Goal: Navigation & Orientation: Understand site structure

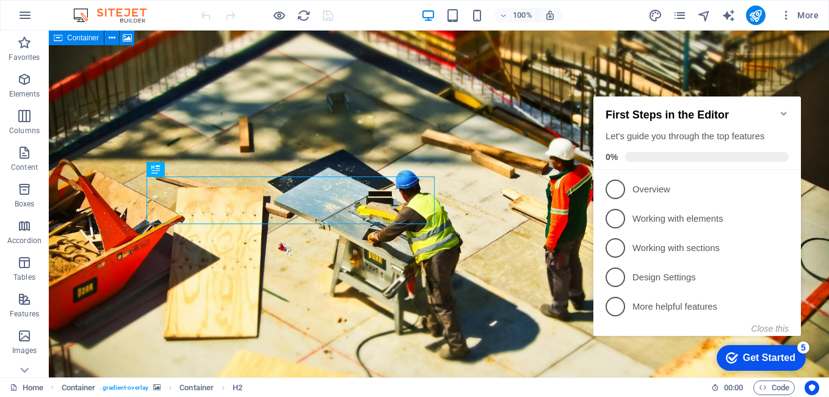
click at [782, 112] on icon "Minimize checklist" at bounding box center [782, 114] width 5 height 4
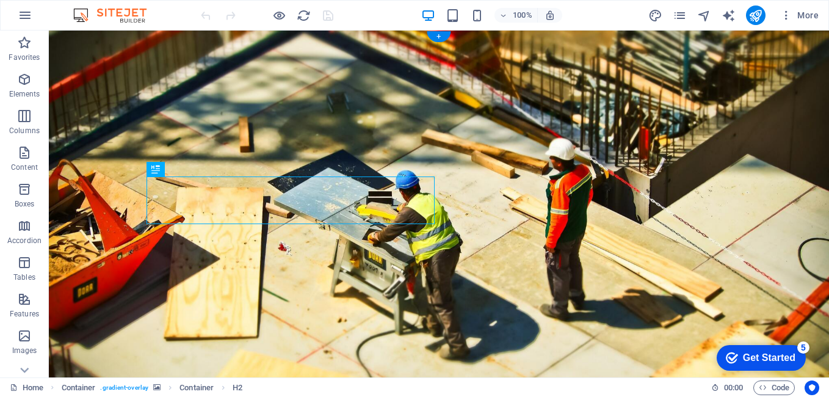
click at [473, 239] on figure at bounding box center [439, 213] width 780 height 364
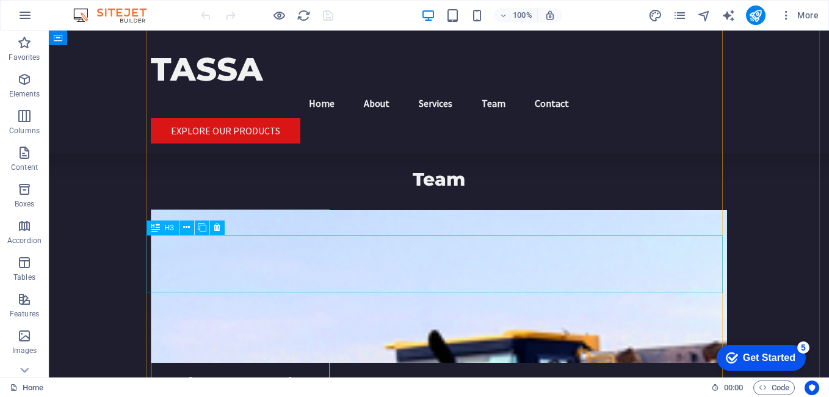
scroll to position [2695, 0]
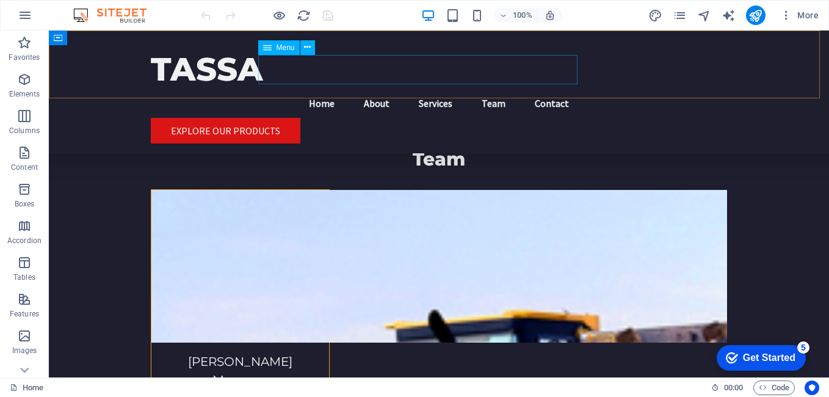
click at [409, 88] on nav "Home About Services Team Contact" at bounding box center [439, 102] width 576 height 29
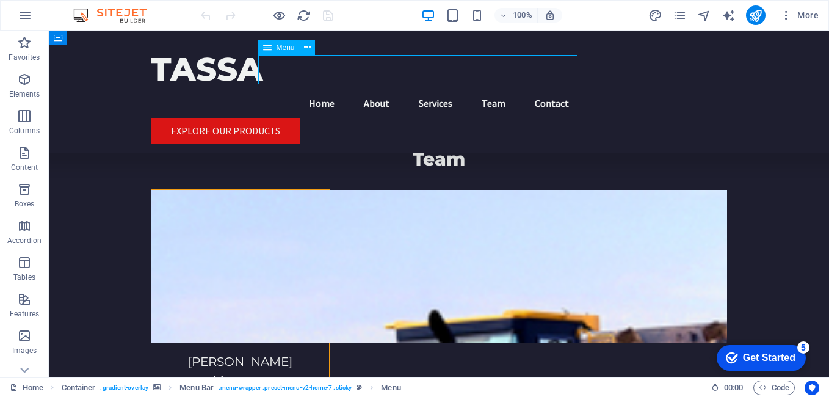
click at [409, 88] on nav "Home About Services Team Contact" at bounding box center [439, 102] width 576 height 29
click at [789, 16] on icon "button" at bounding box center [786, 15] width 12 height 12
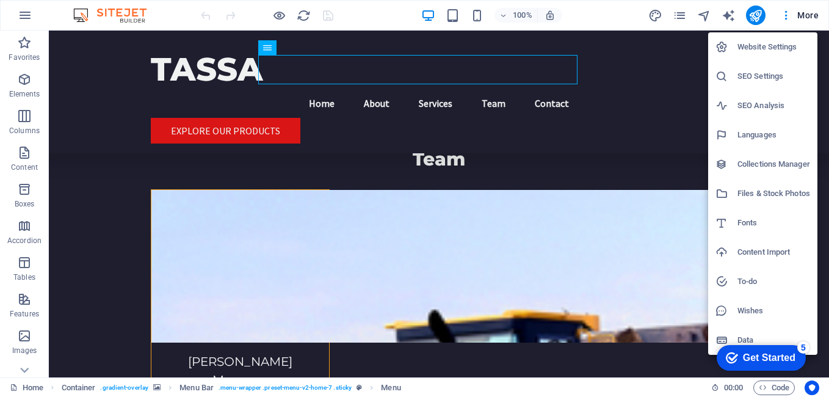
click at [276, 16] on div at bounding box center [414, 198] width 829 height 397
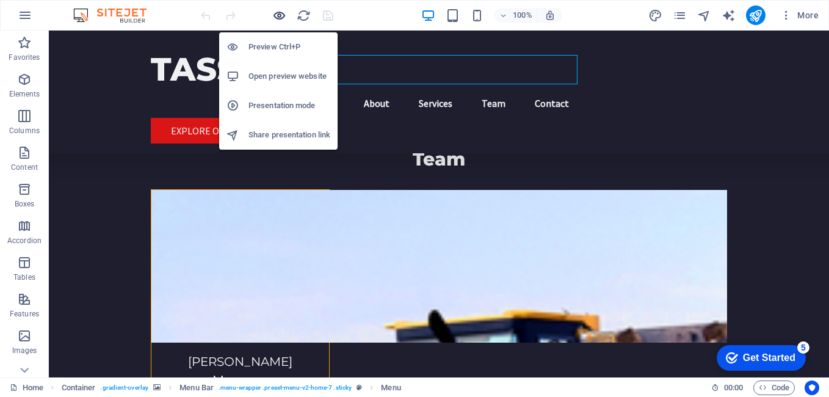
click at [280, 16] on icon "button" at bounding box center [279, 16] width 14 height 14
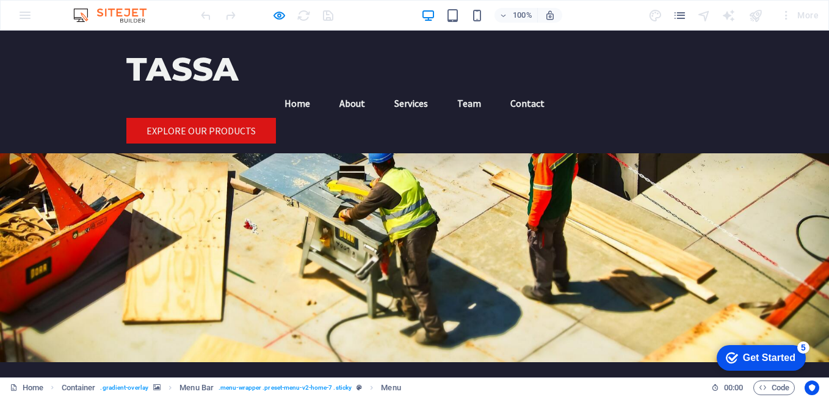
scroll to position [0, 0]
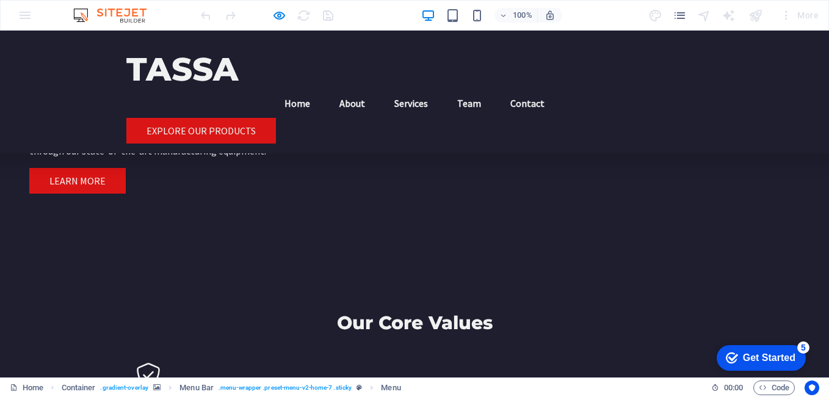
scroll to position [851, 0]
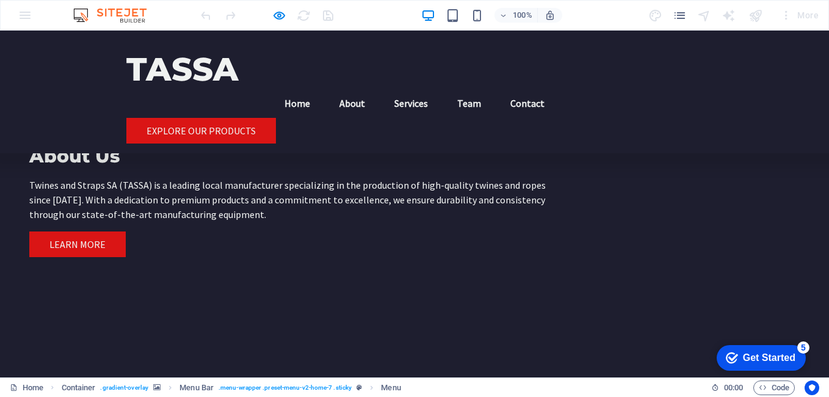
click at [447, 88] on link "Team" at bounding box center [468, 102] width 43 height 29
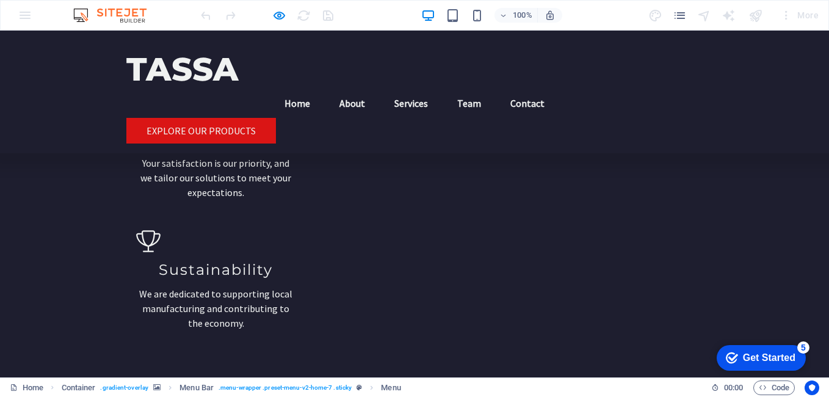
scroll to position [1298, 0]
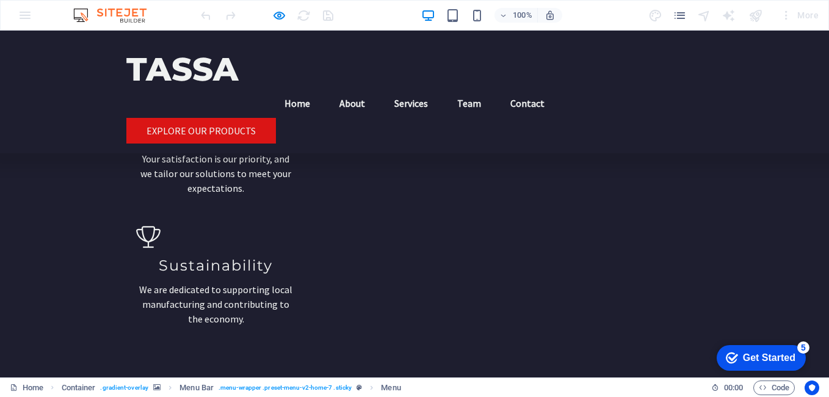
click at [332, 88] on link "About" at bounding box center [352, 102] width 45 height 29
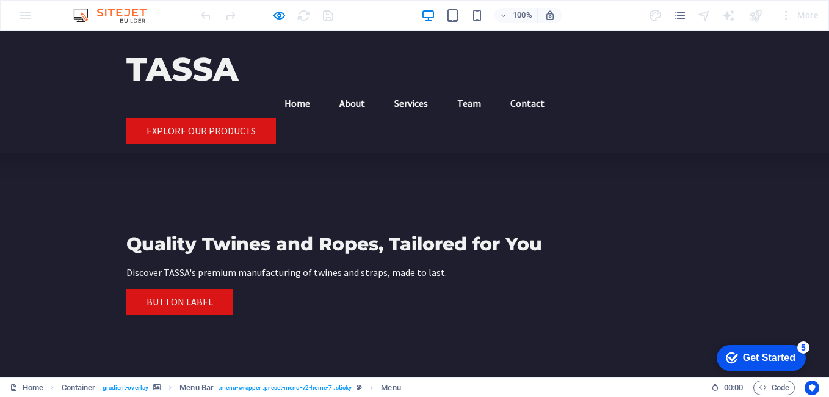
scroll to position [287, 0]
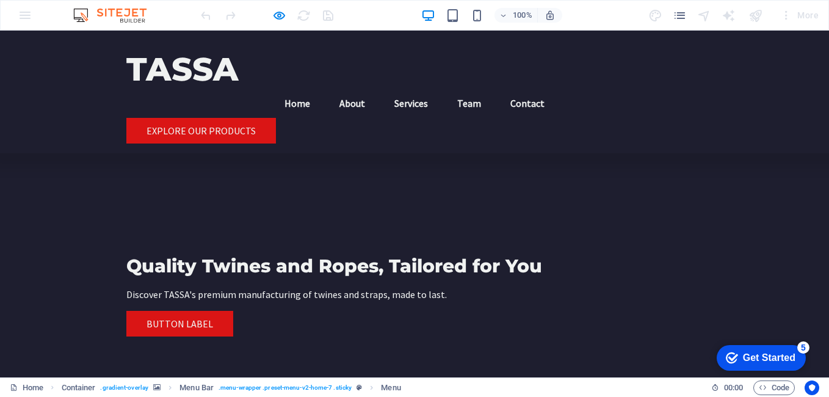
click at [505, 88] on link "Contact" at bounding box center [527, 102] width 54 height 29
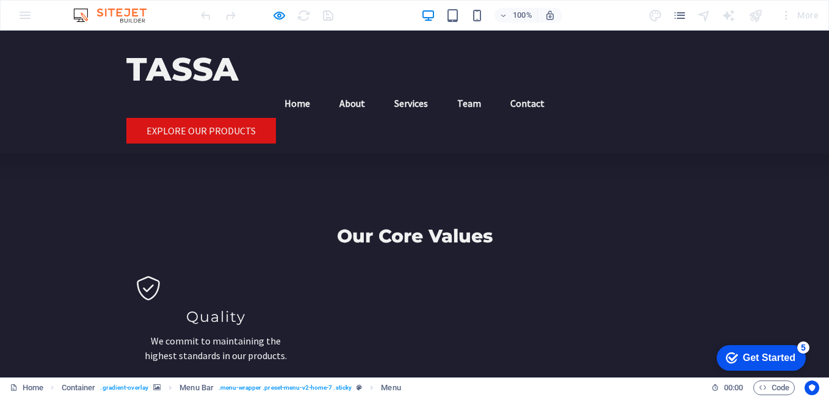
scroll to position [994, 0]
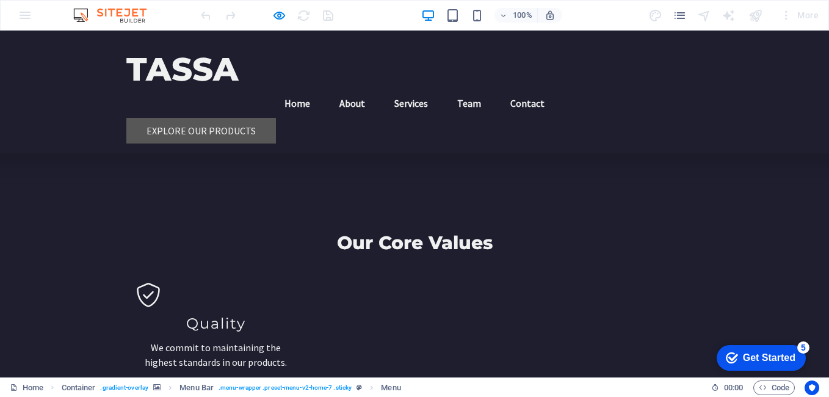
click at [276, 118] on link "Explore Our Products" at bounding box center [201, 131] width 150 height 26
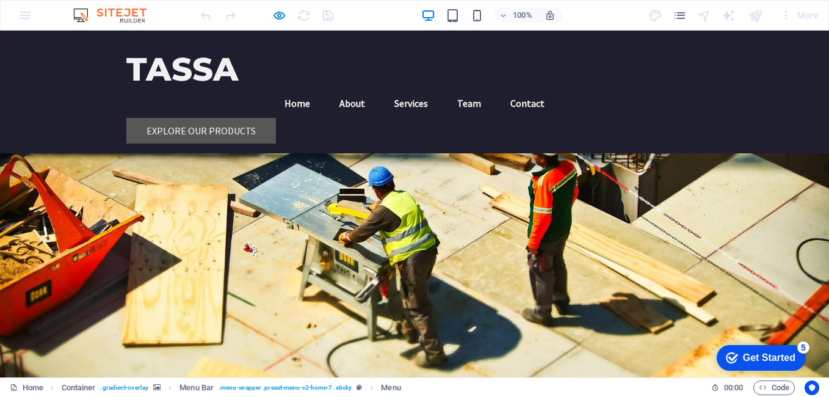
scroll to position [68, 0]
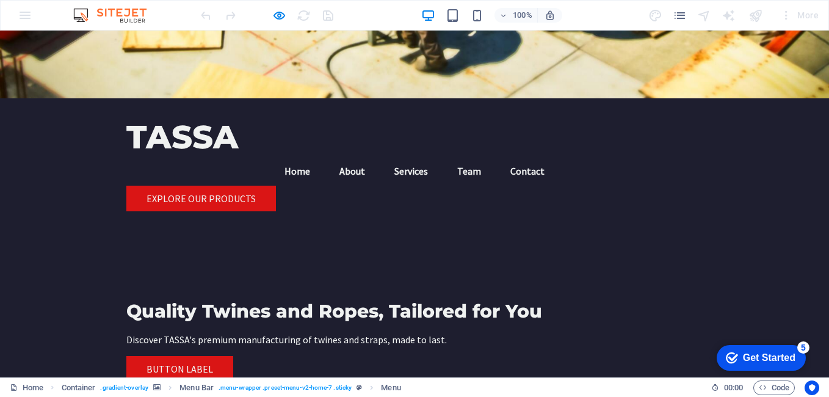
scroll to position [0, 0]
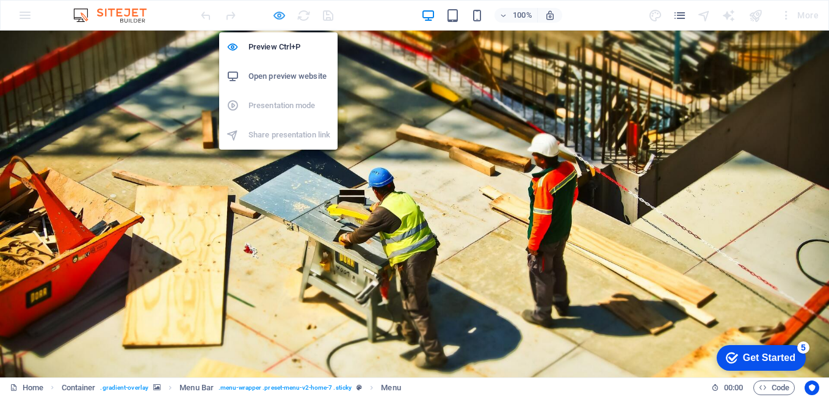
click at [280, 20] on icon "button" at bounding box center [279, 16] width 14 height 14
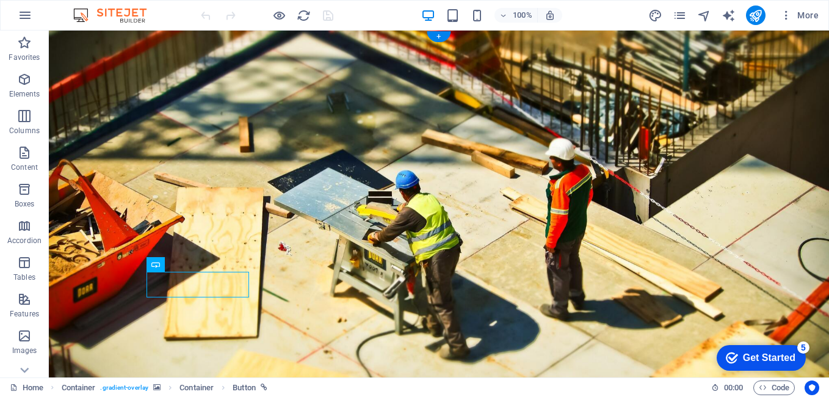
click at [625, 240] on figure at bounding box center [439, 213] width 780 height 364
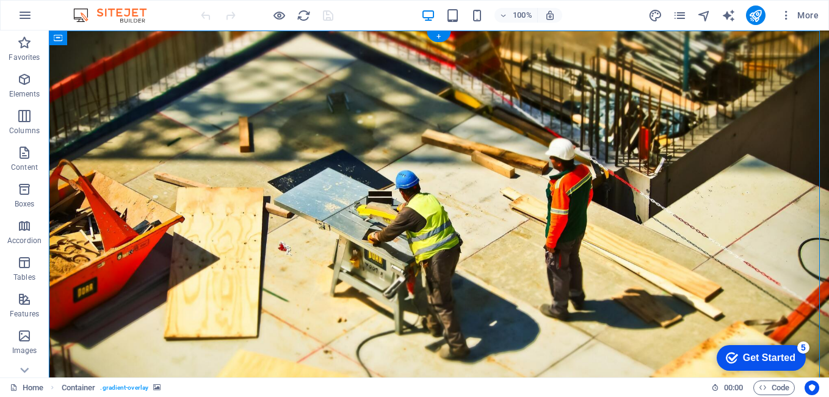
click at [625, 240] on figure at bounding box center [439, 213] width 780 height 364
click at [816, 226] on figure at bounding box center [439, 213] width 780 height 364
click at [796, 228] on figure at bounding box center [439, 213] width 780 height 364
select select "header"
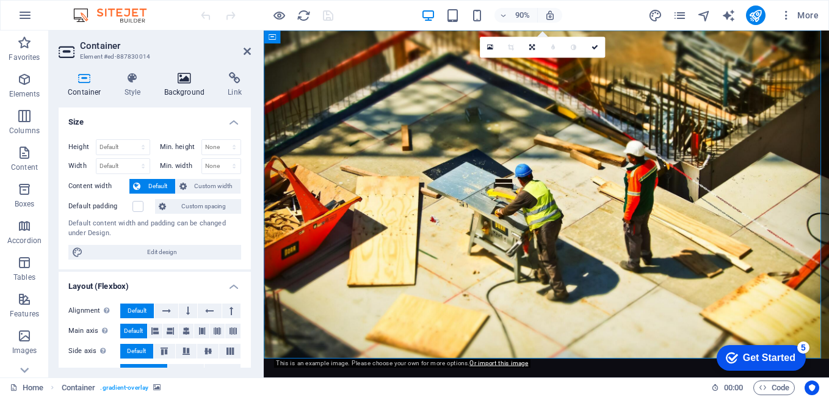
click at [190, 88] on h4 "Background" at bounding box center [187, 85] width 64 height 26
